Goal: Navigation & Orientation: Find specific page/section

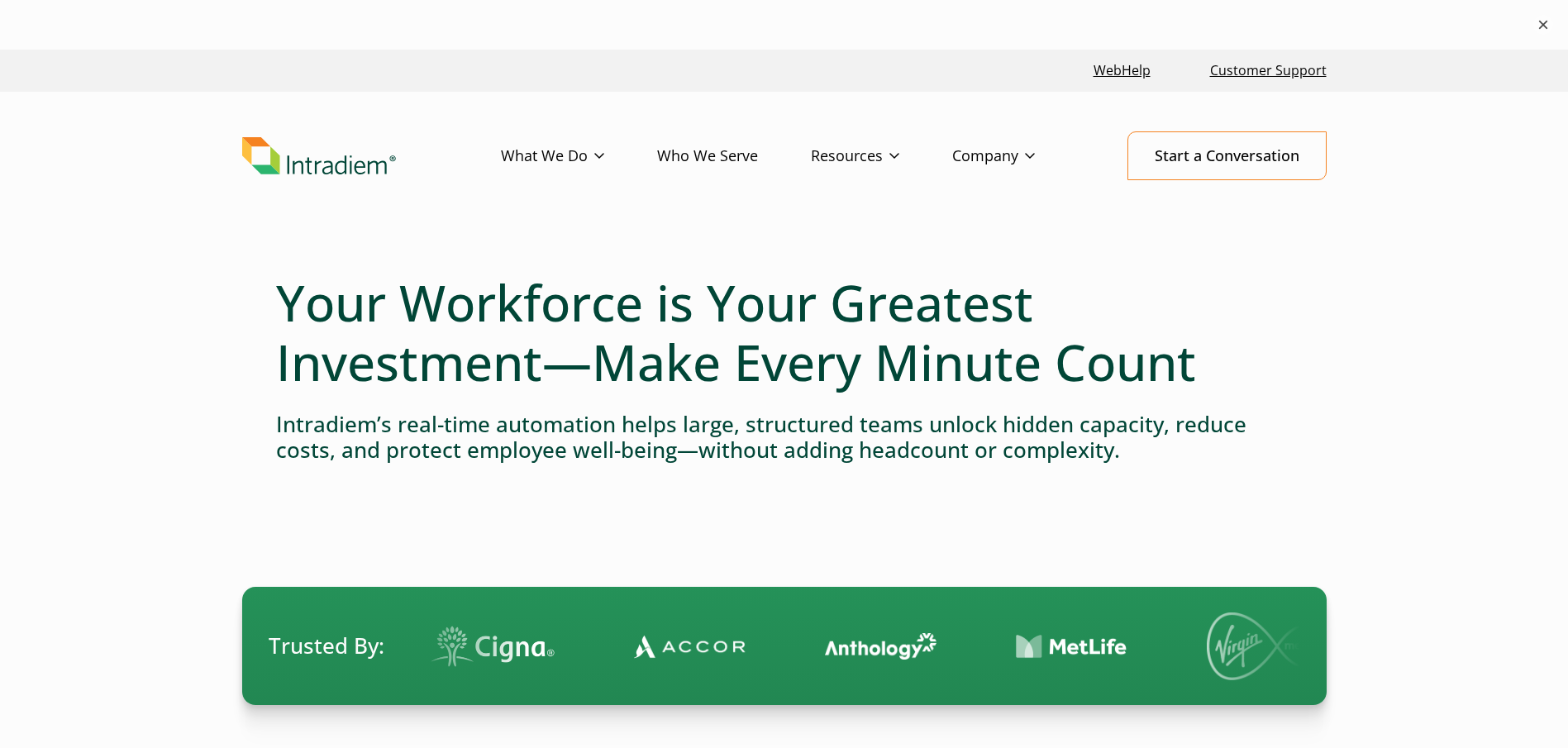
click at [1544, 26] on button "×" at bounding box center [1544, 24] width 20 height 20
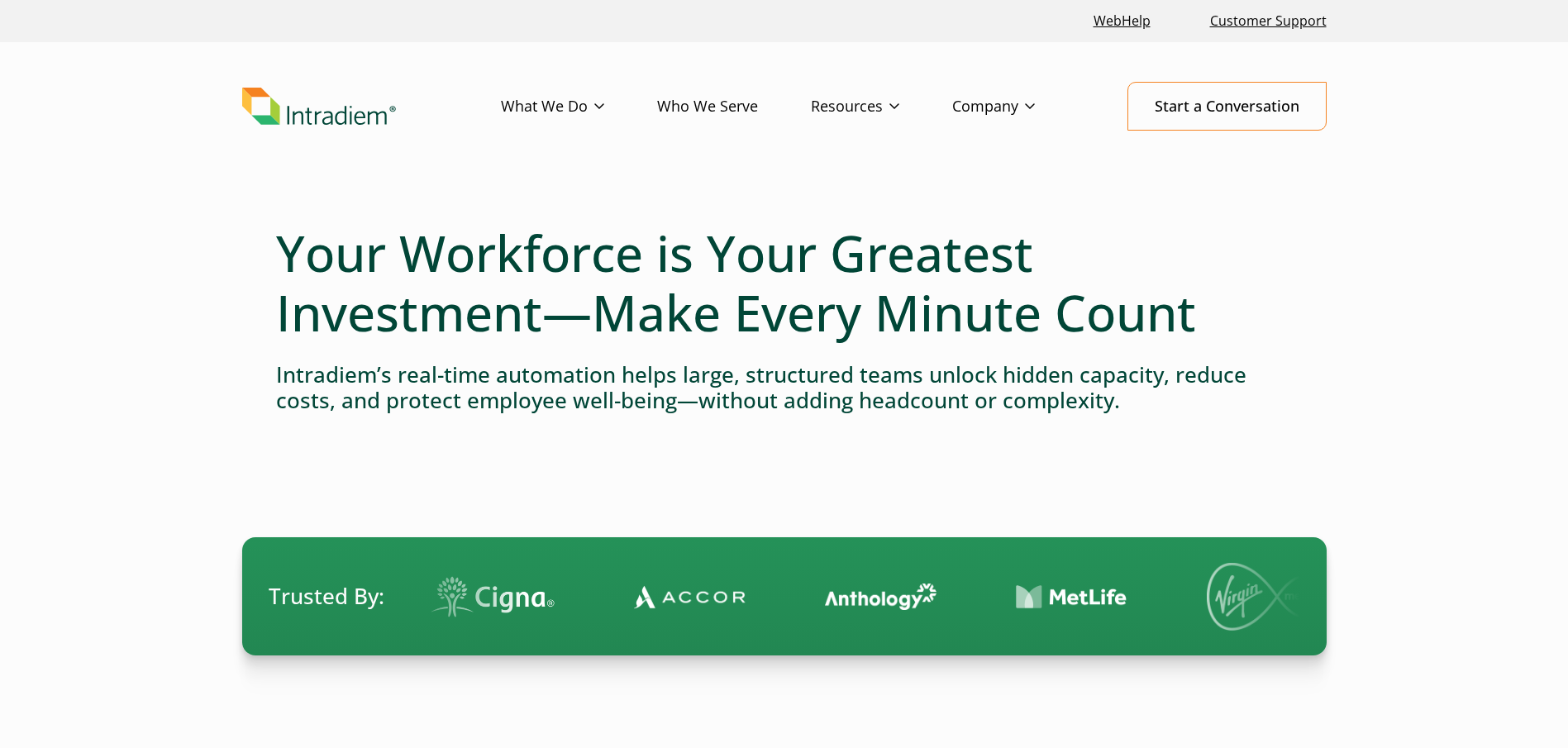
click at [312, 116] on img "Link to homepage of Intradiem" at bounding box center [318, 106] width 153 height 38
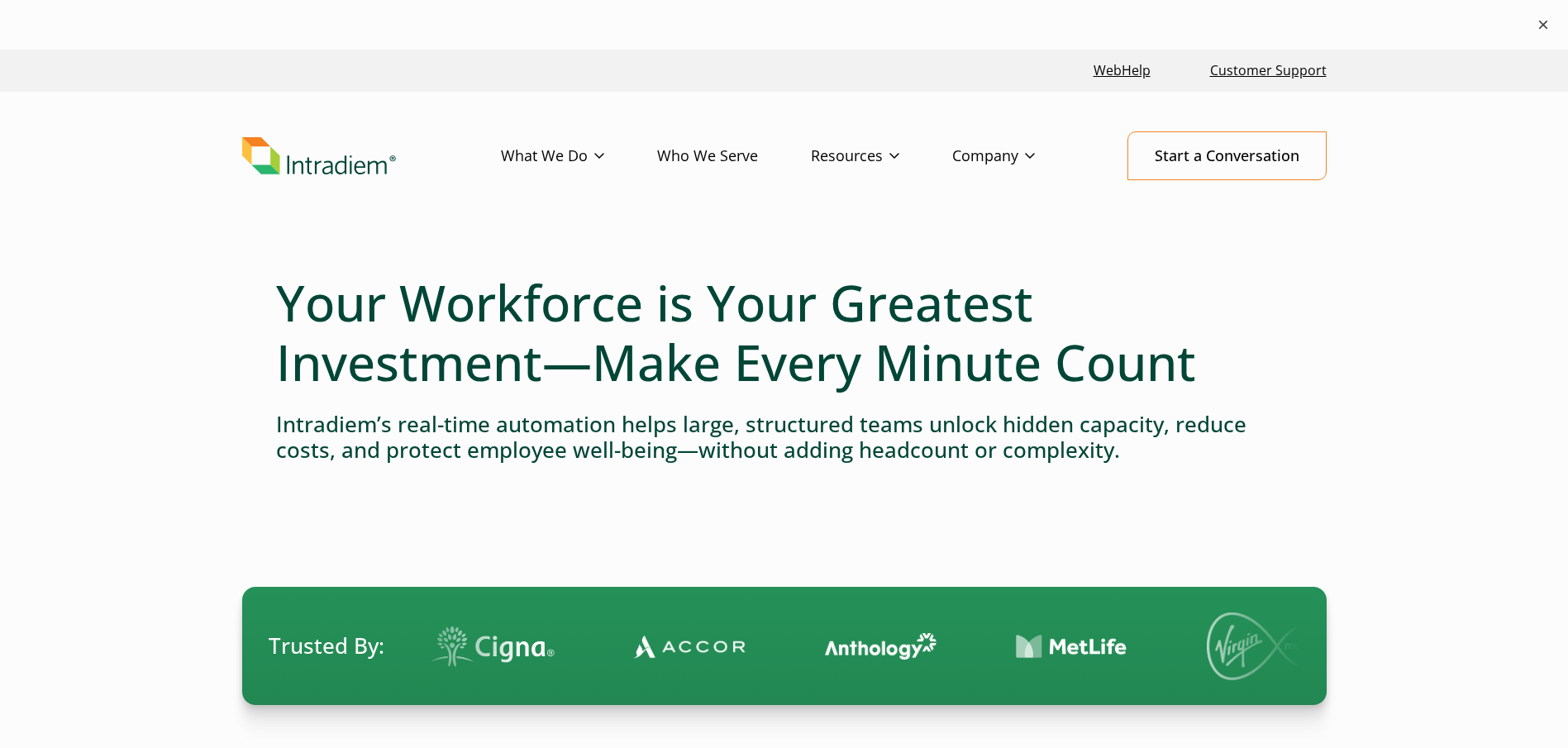
click at [1535, 24] on button "×" at bounding box center [1544, 24] width 20 height 20
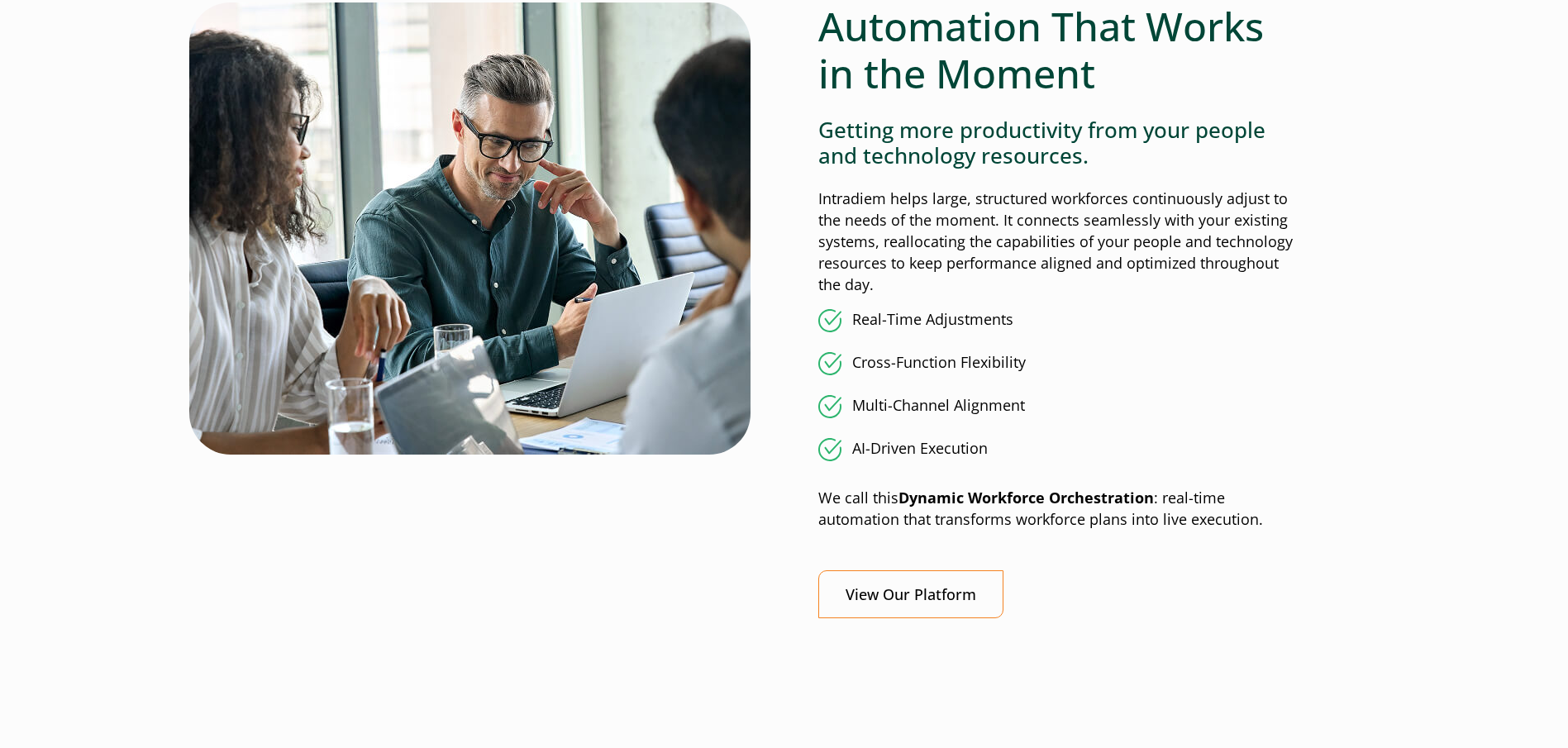
scroll to position [1323, 0]
